Goal: Transaction & Acquisition: Download file/media

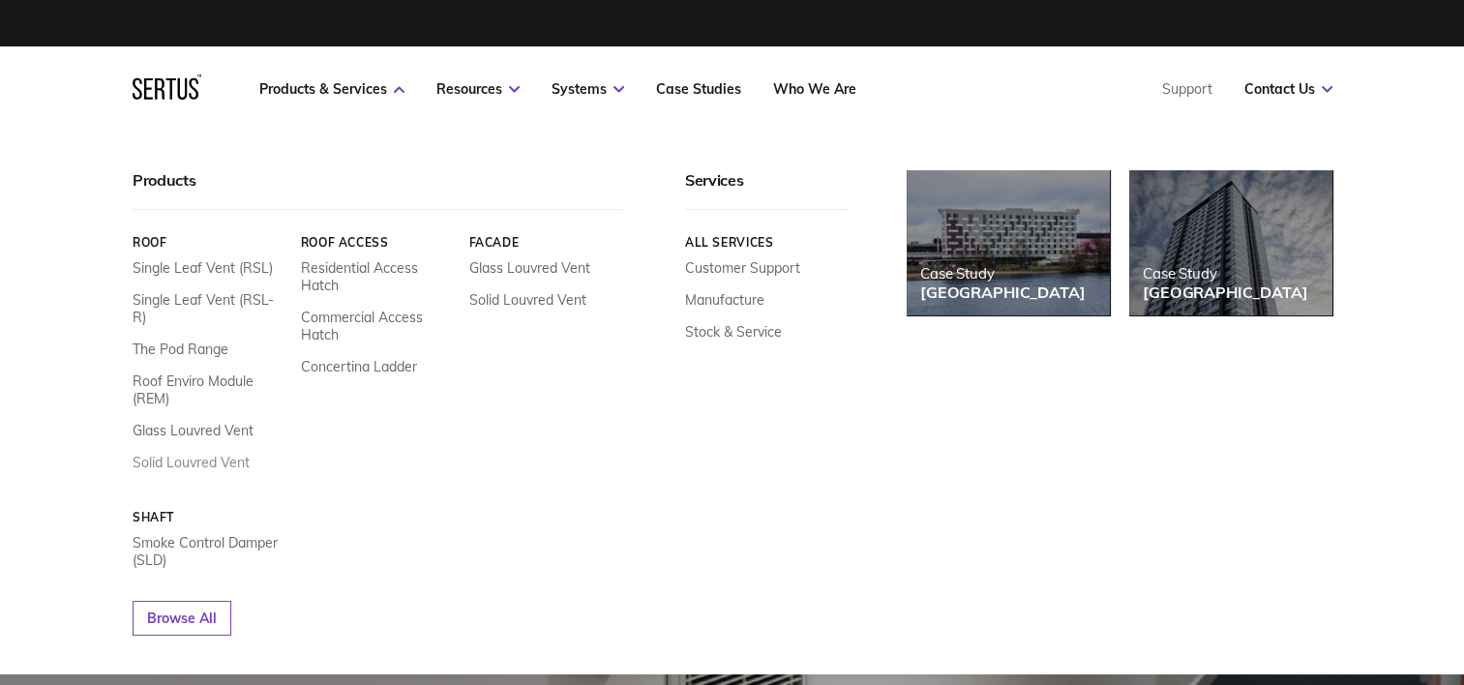
click at [217, 454] on link "Solid Louvred Vent" at bounding box center [191, 462] width 117 height 17
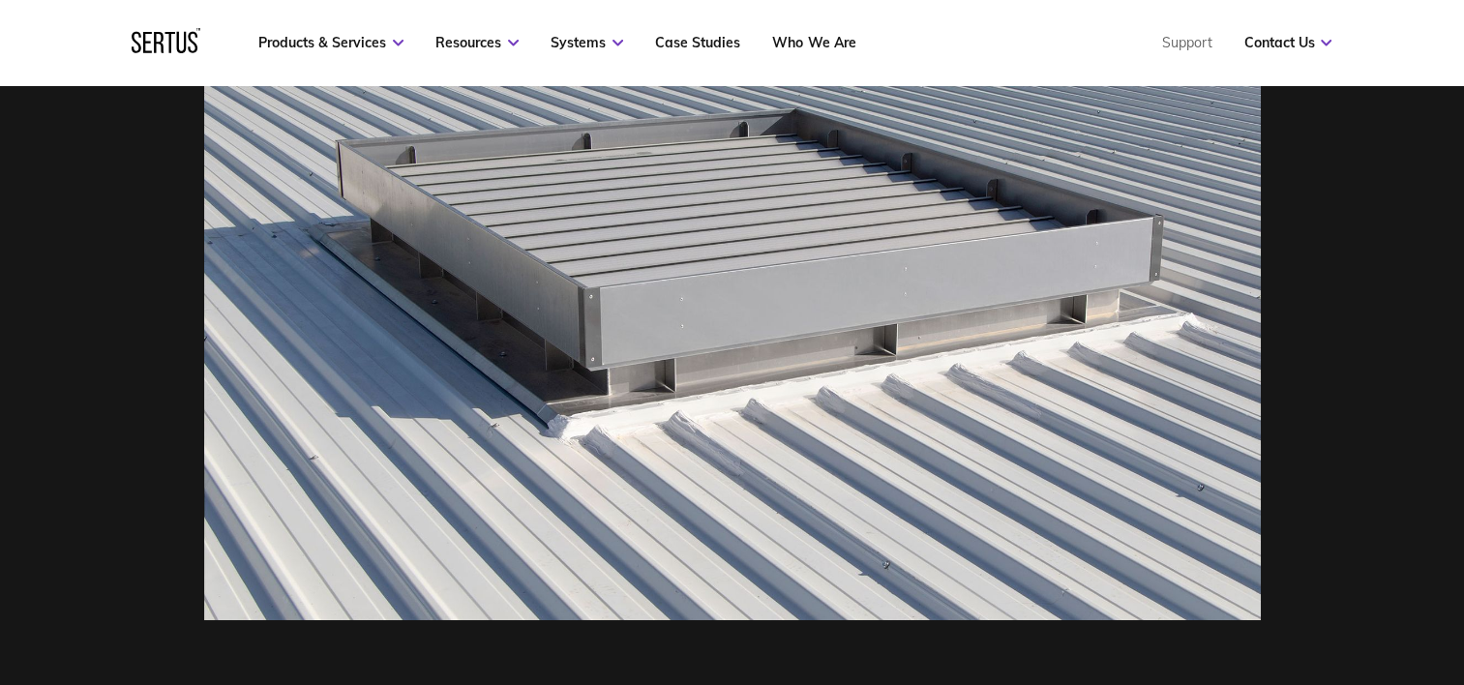
scroll to position [968, 0]
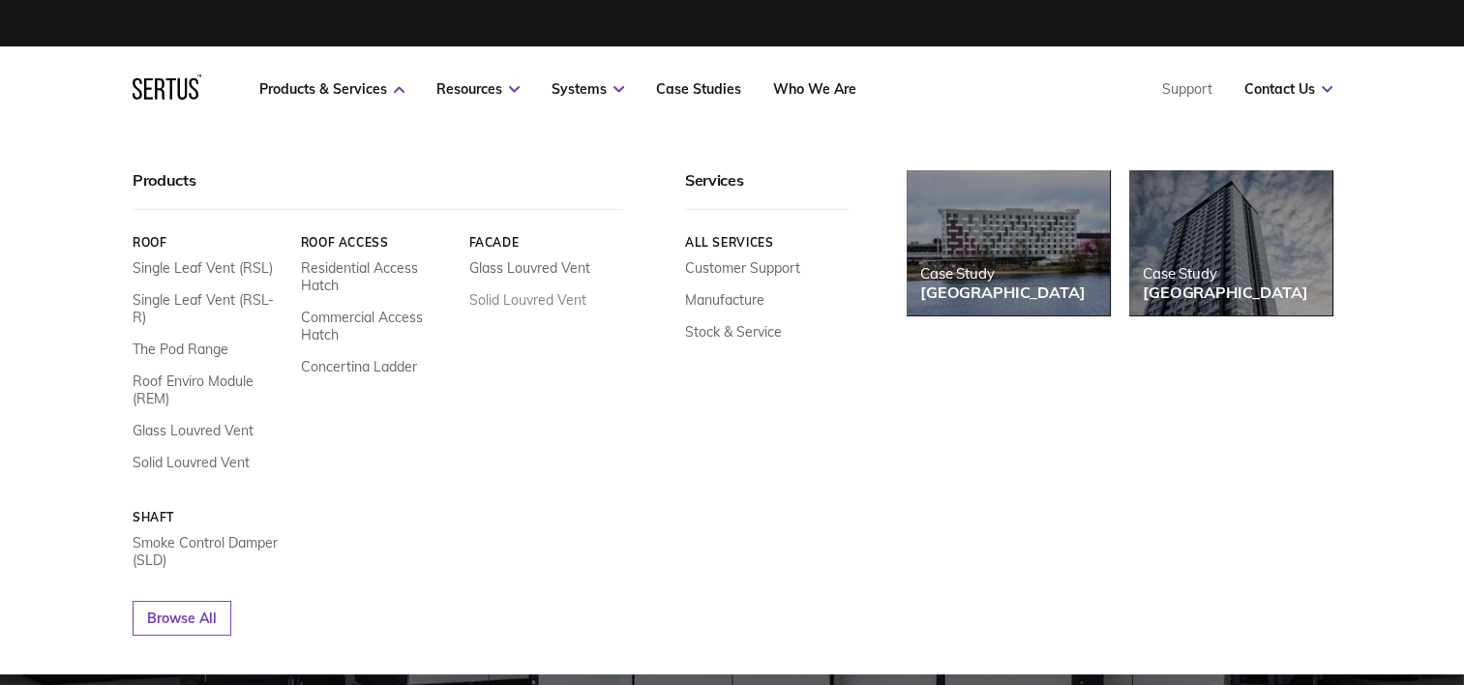
click at [534, 306] on link "Solid Louvred Vent" at bounding box center [526, 299] width 117 height 17
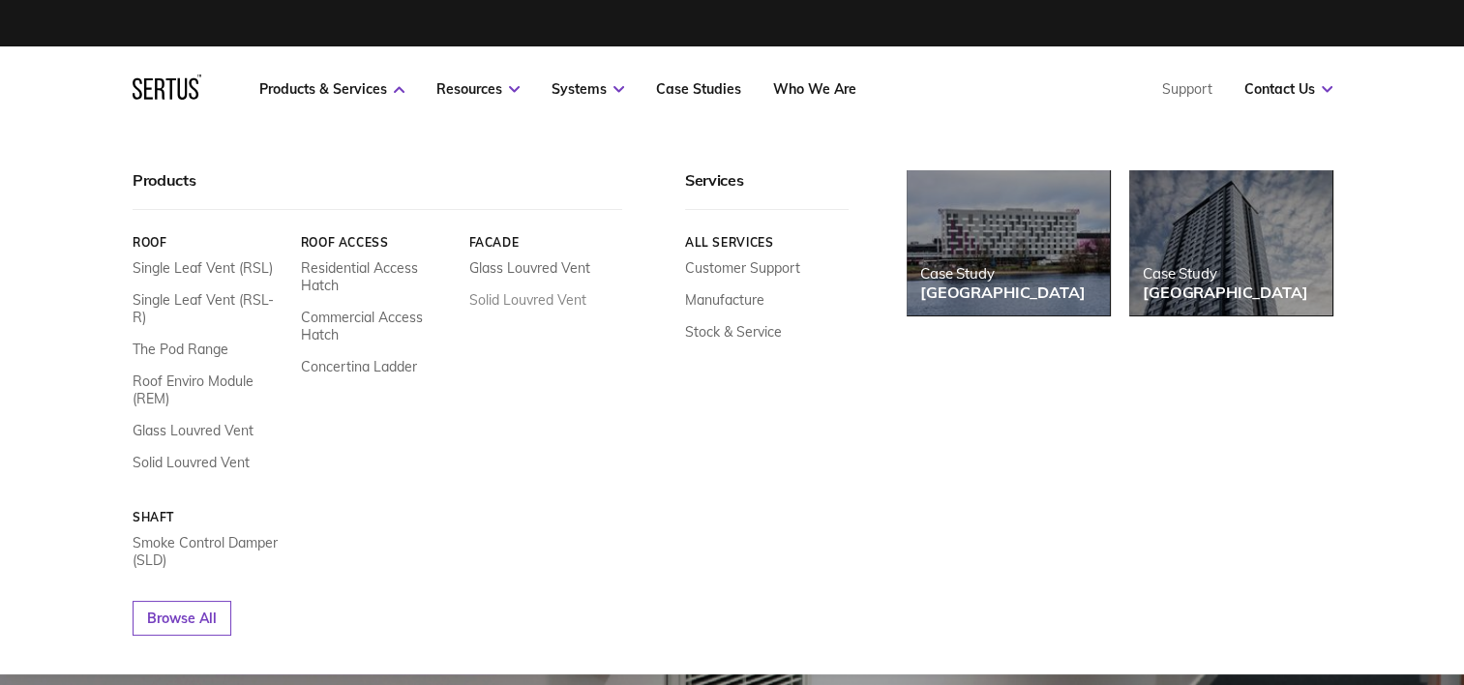
click at [497, 302] on link "Solid Louvred Vent" at bounding box center [526, 299] width 117 height 17
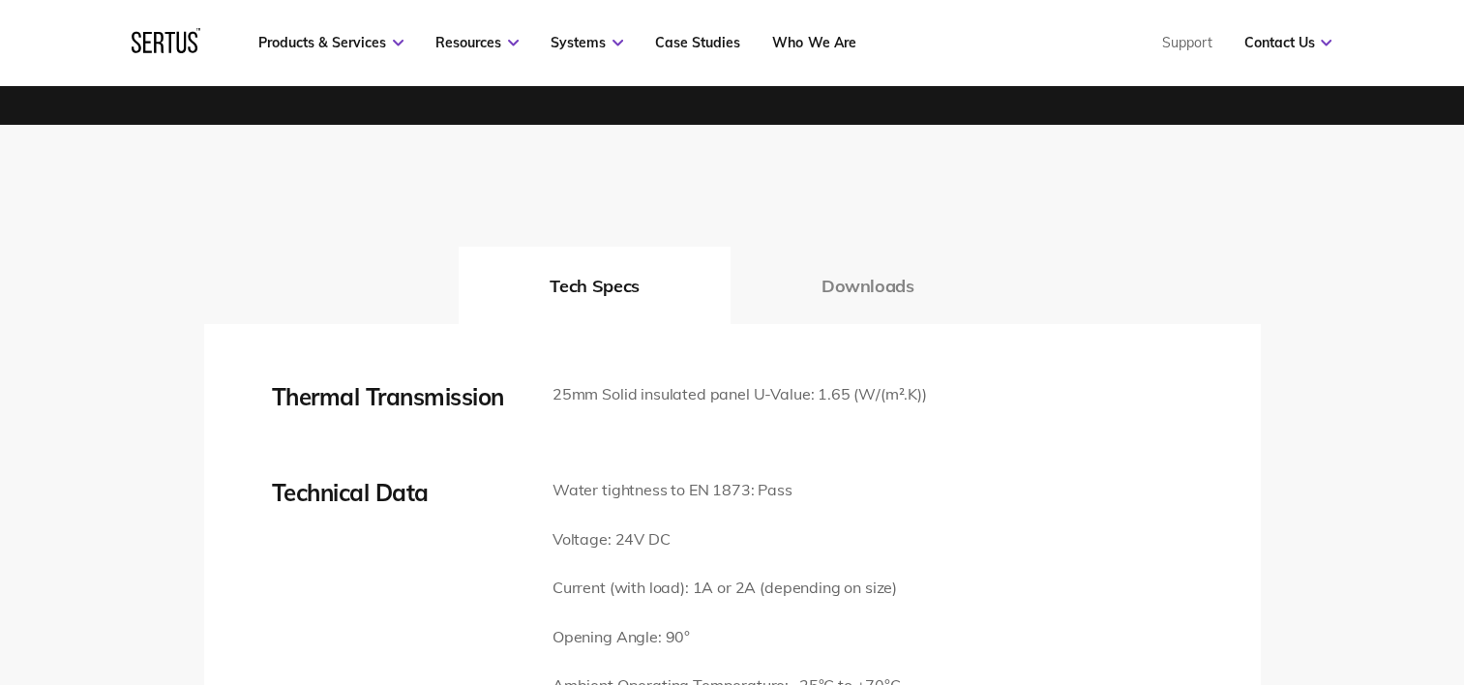
scroll to position [2516, 0]
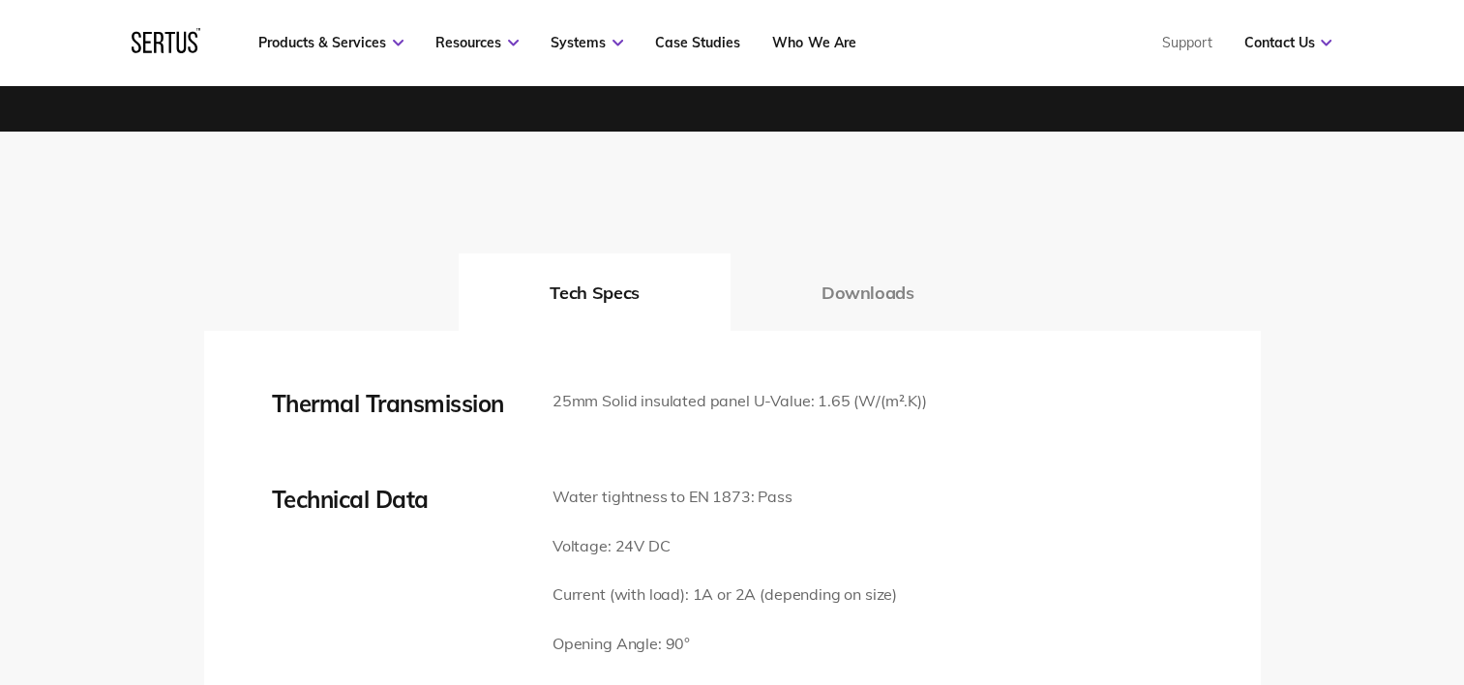
click at [855, 264] on button "Downloads" at bounding box center [868, 292] width 275 height 77
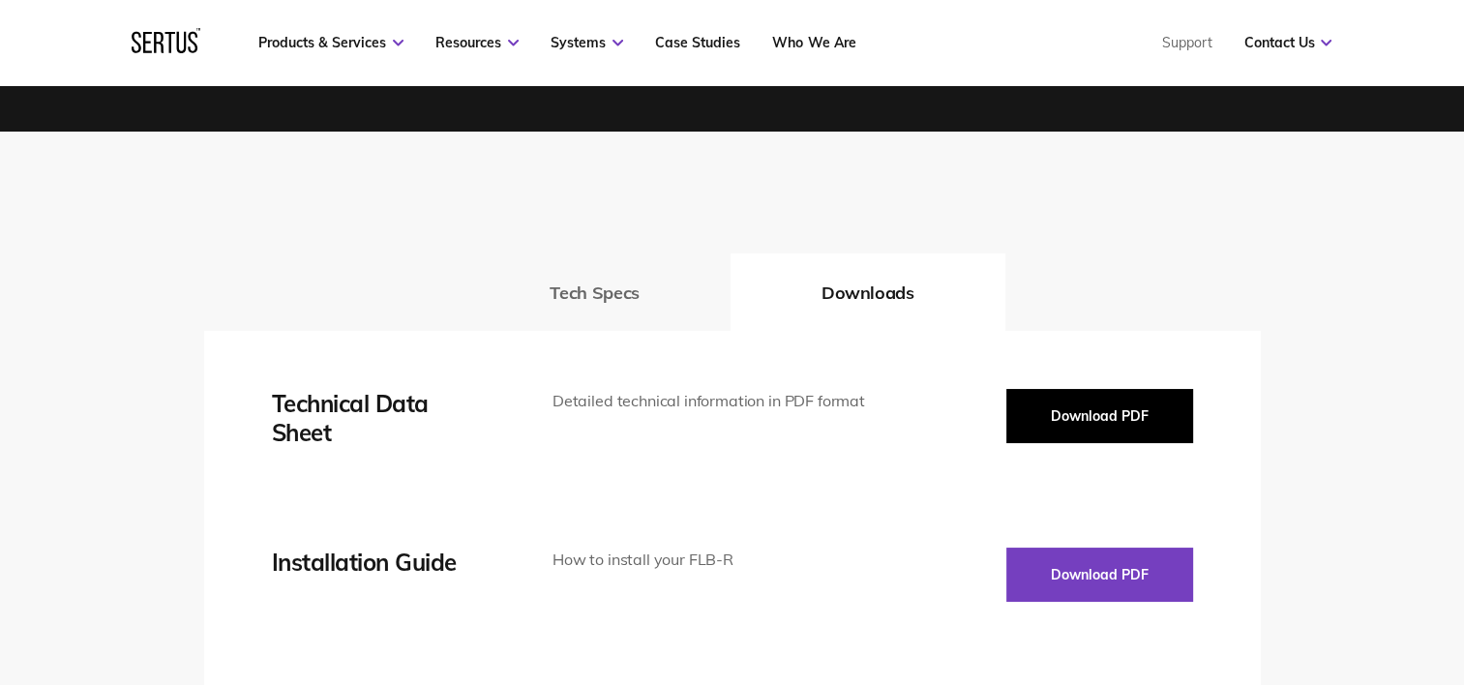
click at [1089, 399] on button "Download PDF" at bounding box center [1099, 416] width 187 height 54
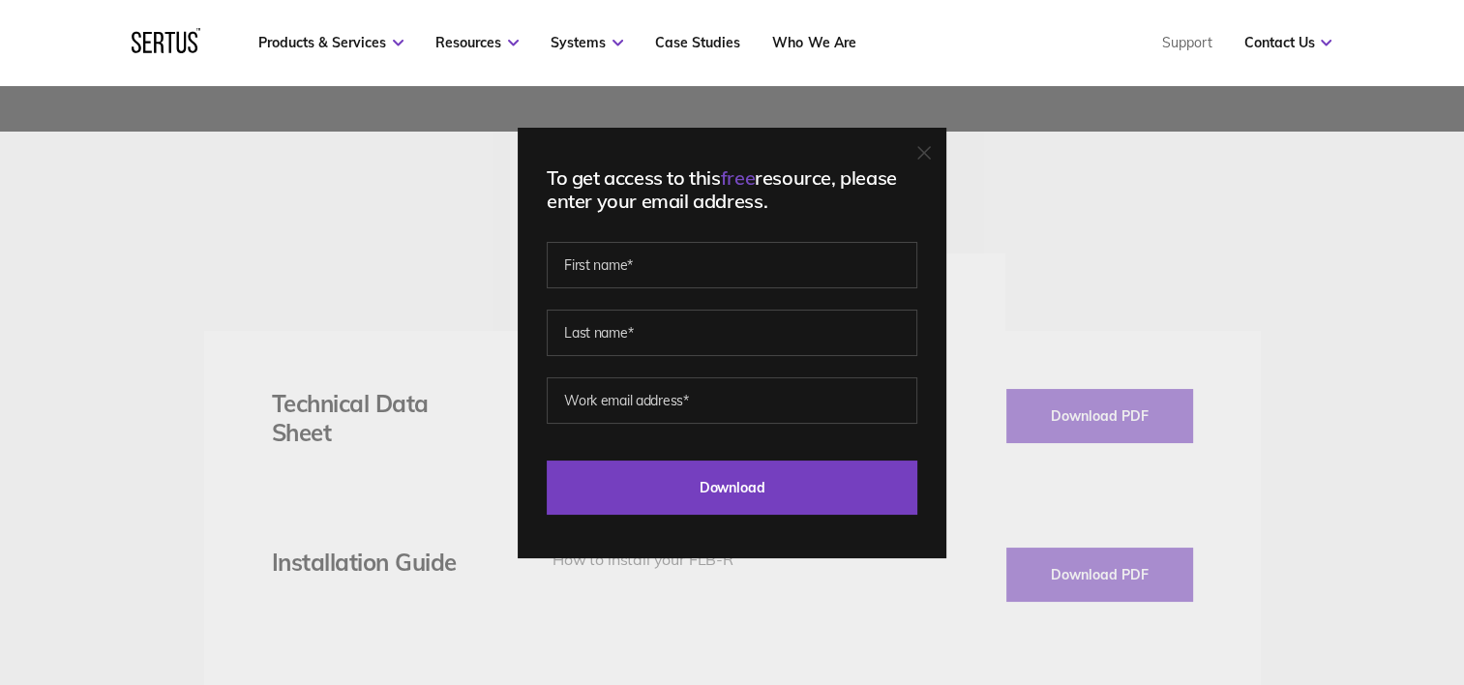
click at [929, 147] on icon at bounding box center [924, 153] width 14 height 14
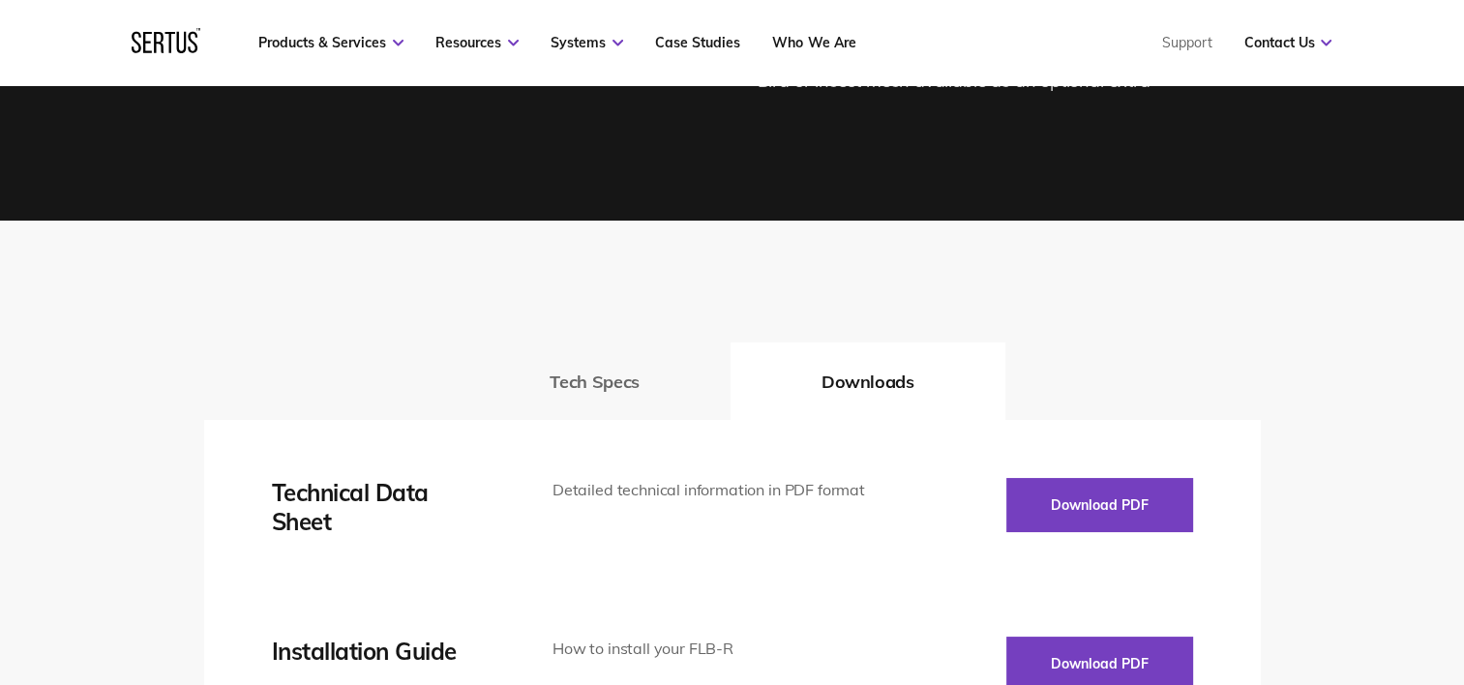
scroll to position [2777, 0]
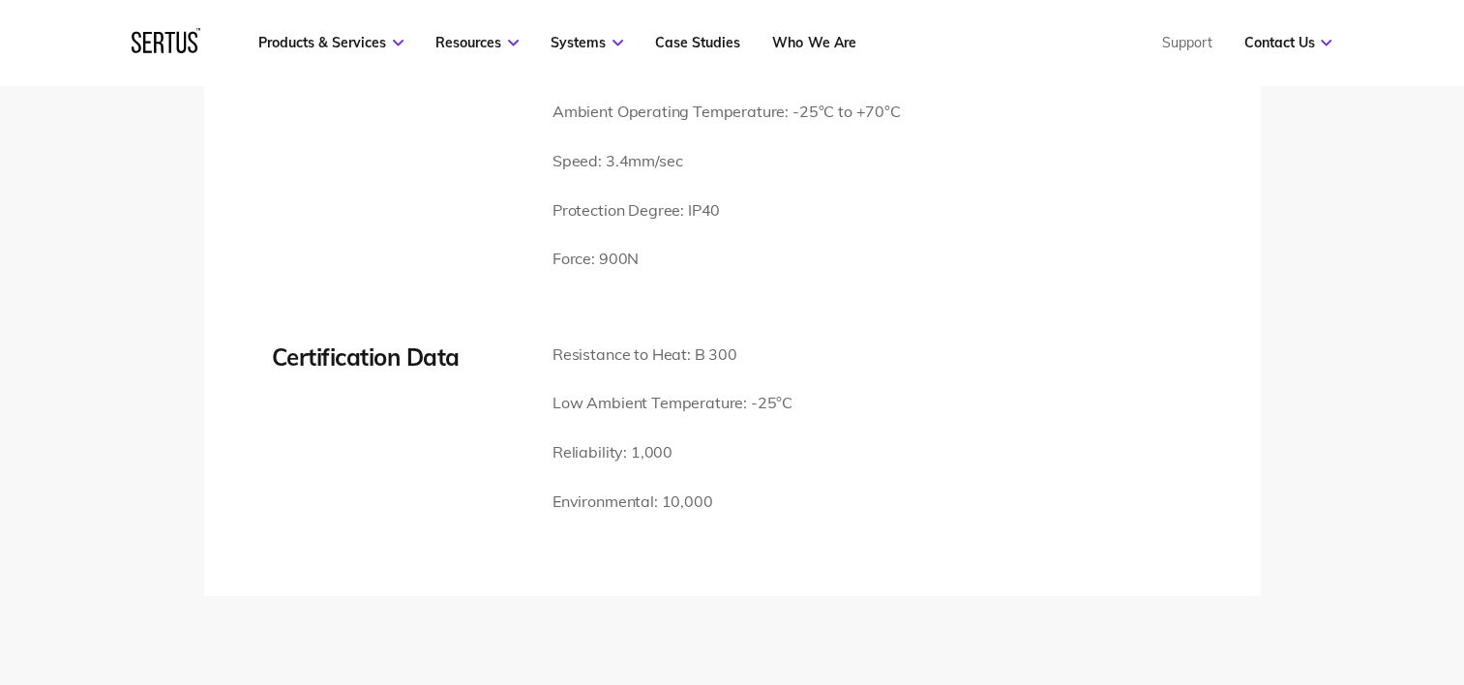
scroll to position [3484, 0]
